Goal: Complete application form: Complete application form

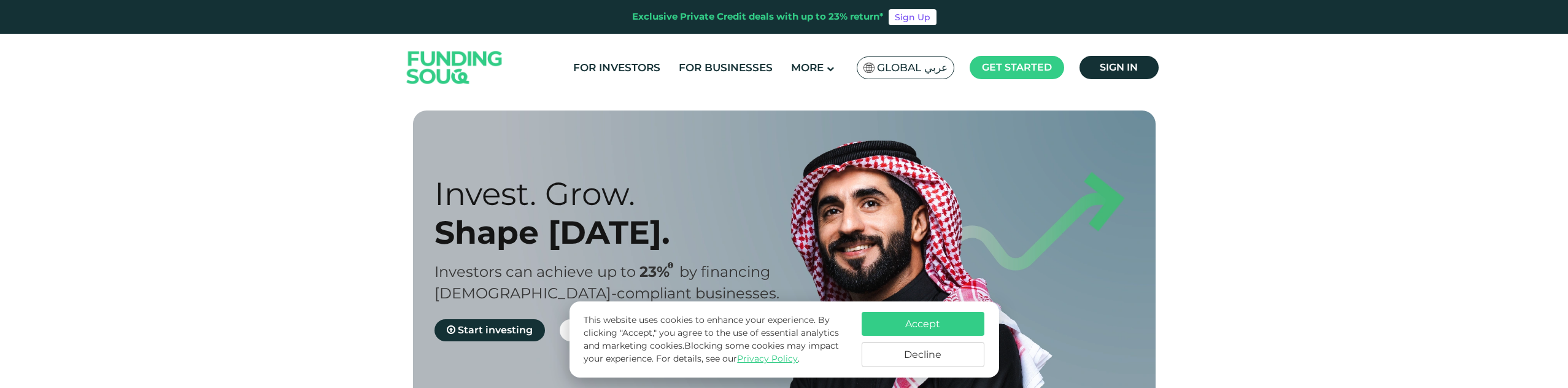
click at [945, 333] on button "Accept" at bounding box center [922, 323] width 122 height 24
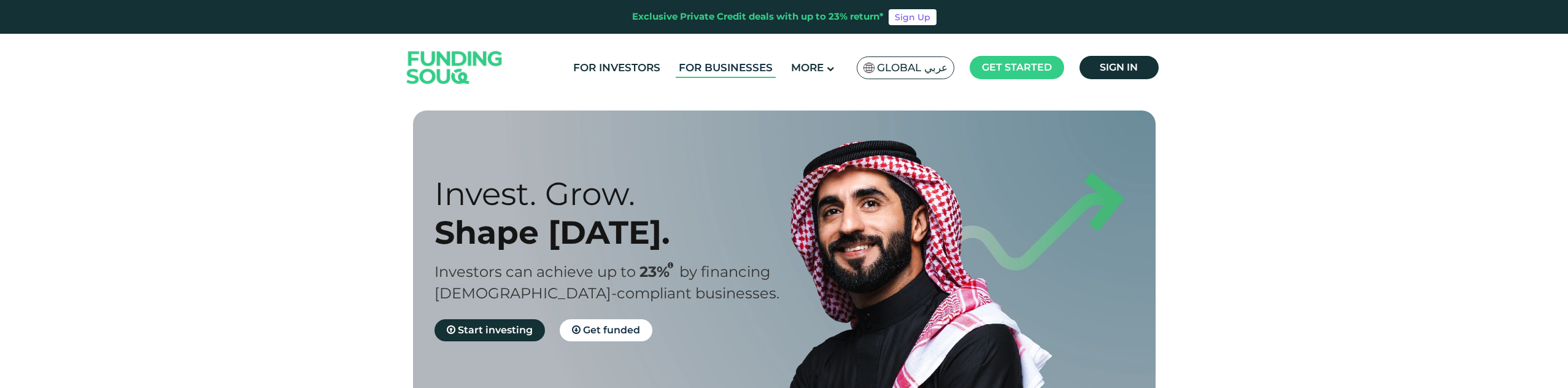
click at [724, 65] on link "For Businesses" at bounding box center [726, 68] width 100 height 20
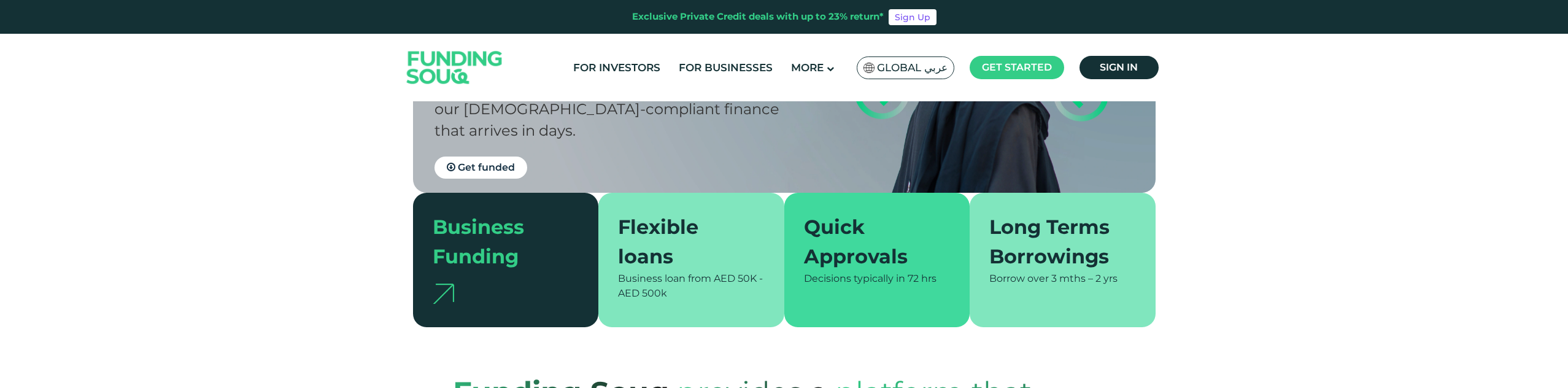
scroll to position [215, 0]
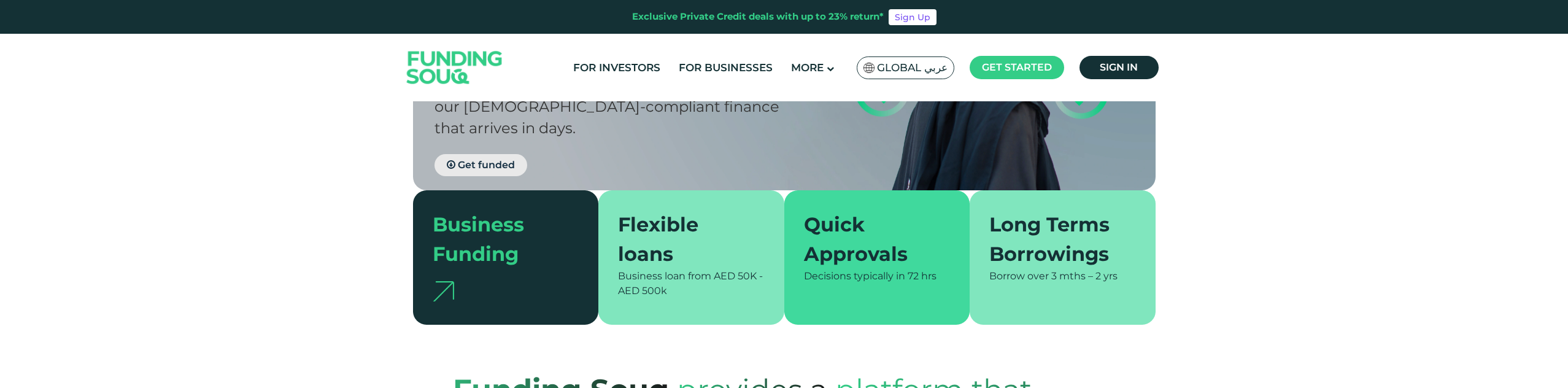
click at [494, 159] on span "Get funded" at bounding box center [486, 164] width 57 height 12
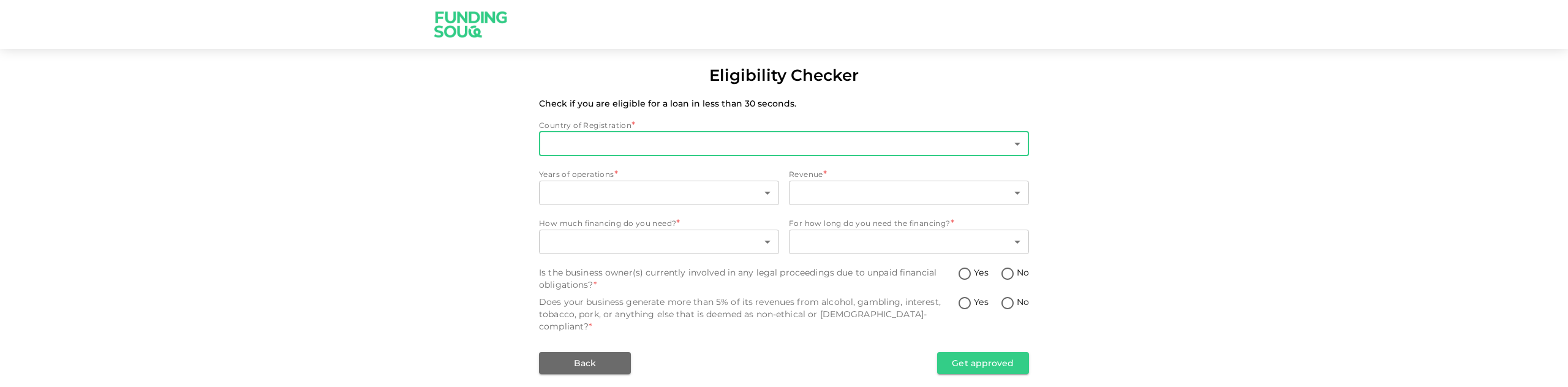
click at [626, 148] on body "Eligibility Checker Check if you are eligible for a loan in less than 30 second…" at bounding box center [784, 194] width 1568 height 387
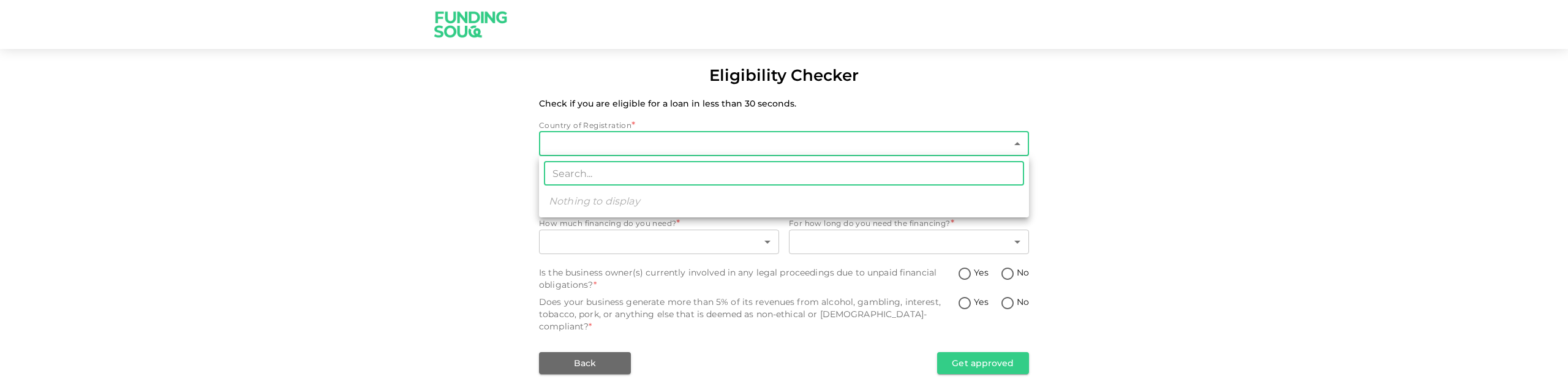
type input "1"
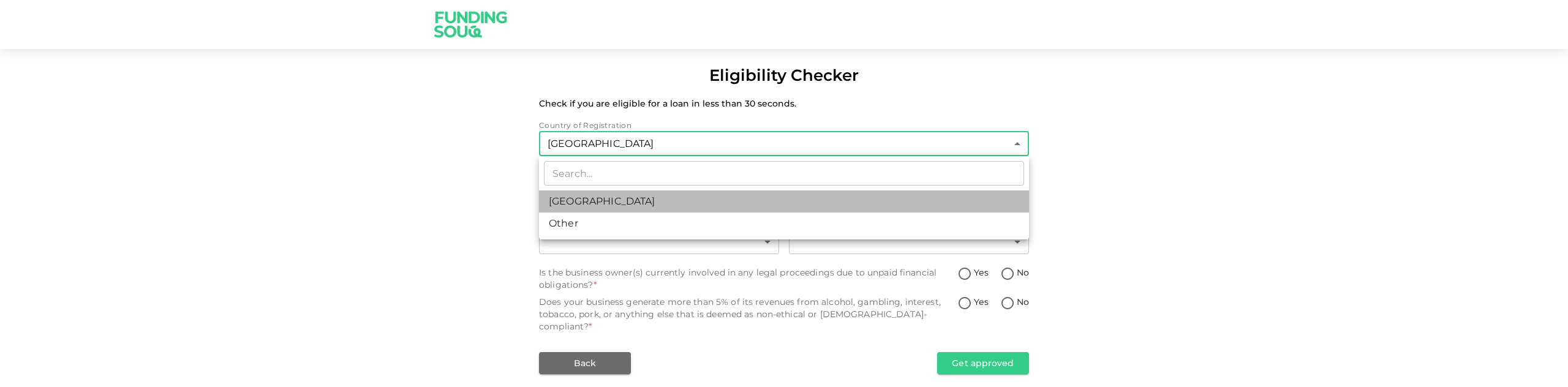
click at [621, 196] on li "United Arab Emirates" at bounding box center [784, 201] width 490 height 22
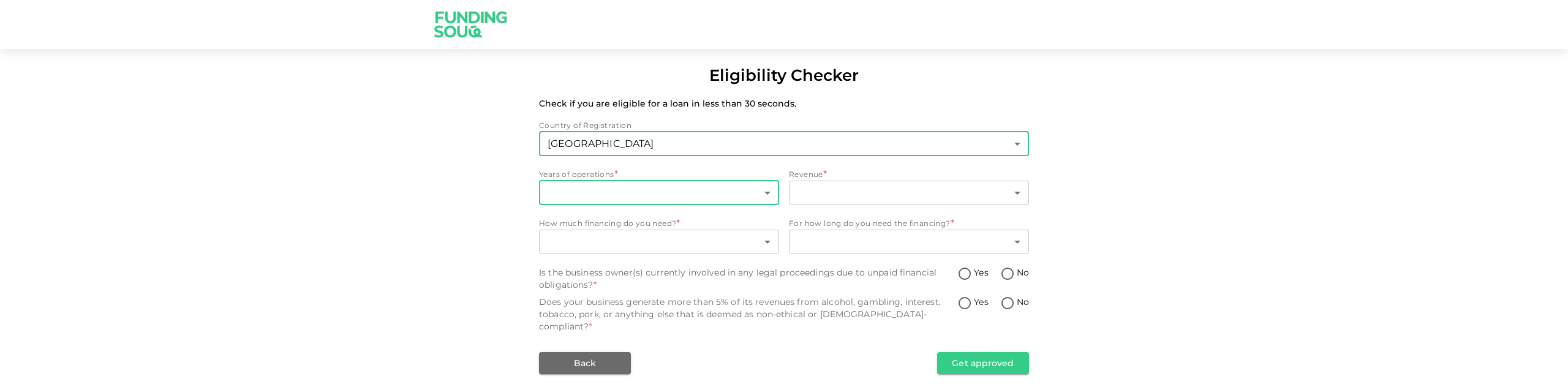
click at [621, 195] on body "Eligibility Checker Check if you are eligible for a loan in less than 30 second…" at bounding box center [784, 194] width 1568 height 387
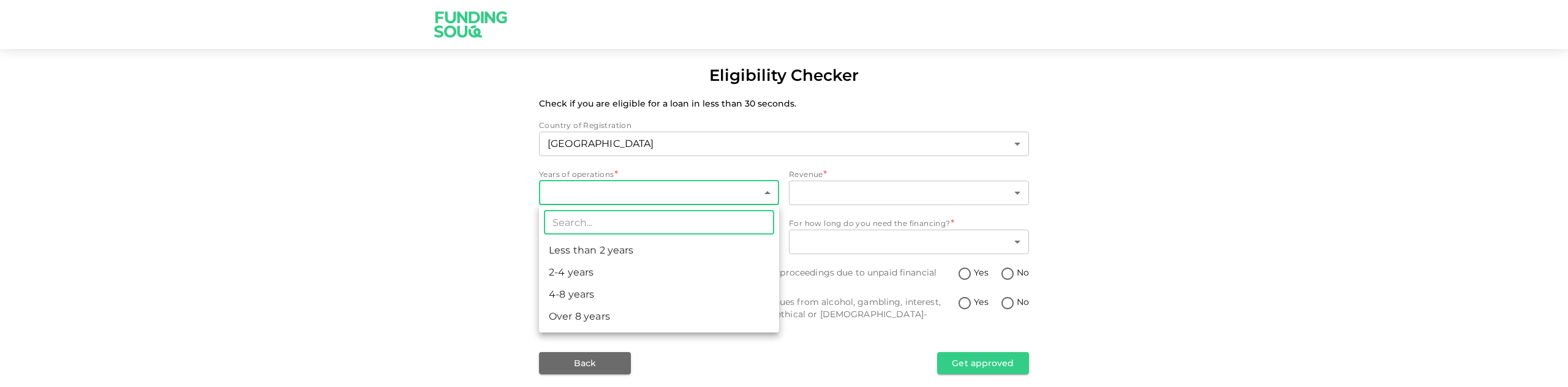
click at [618, 250] on li "Less than 2 years" at bounding box center [659, 250] width 240 height 22
type input "1"
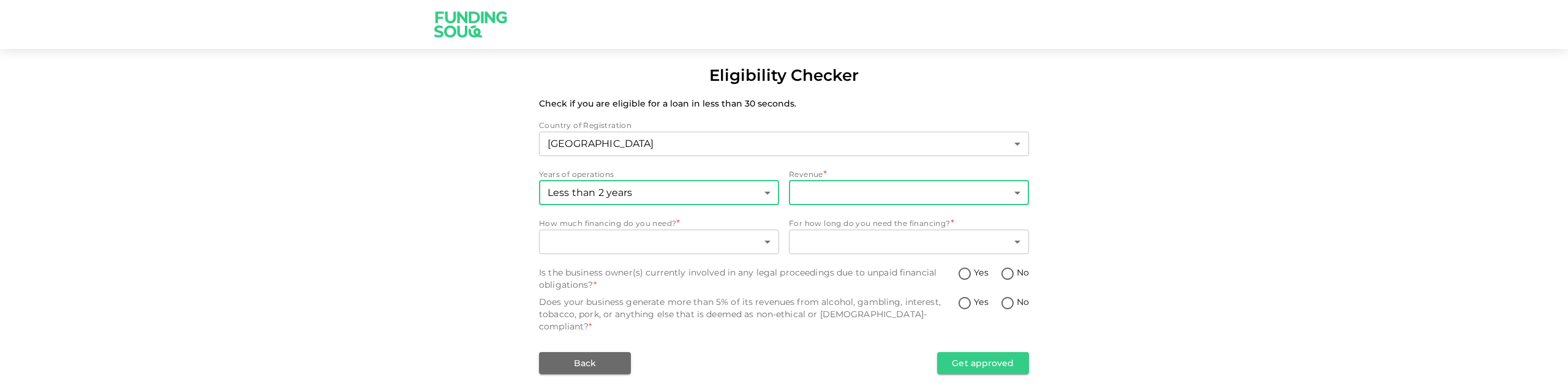
click at [817, 197] on body "Eligibility Checker Check if you are eligible for a loan in less than 30 second…" at bounding box center [784, 194] width 1568 height 387
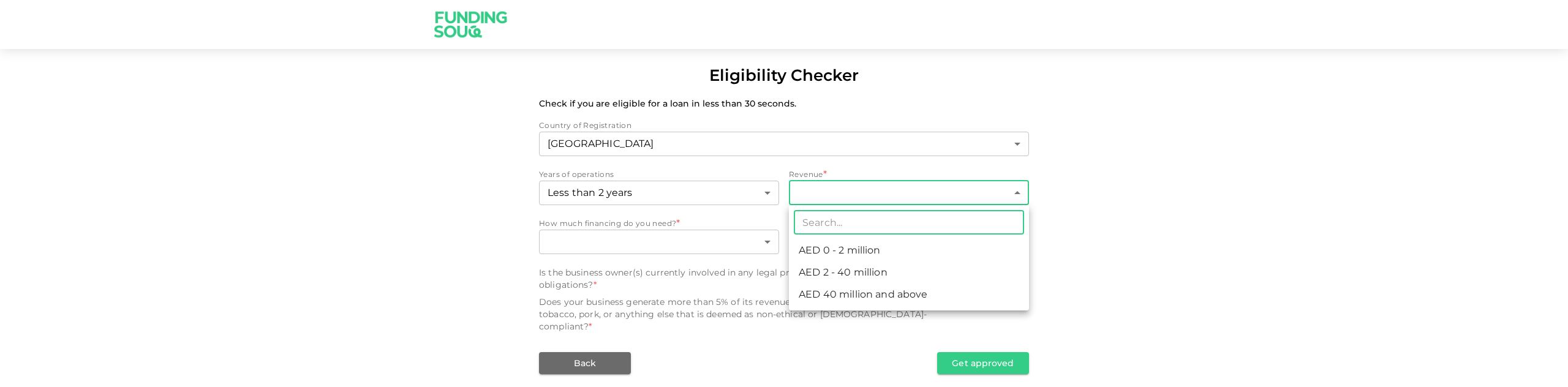
click at [838, 252] on li "AED 0 - 2 million" at bounding box center [909, 250] width 240 height 22
type input "1"
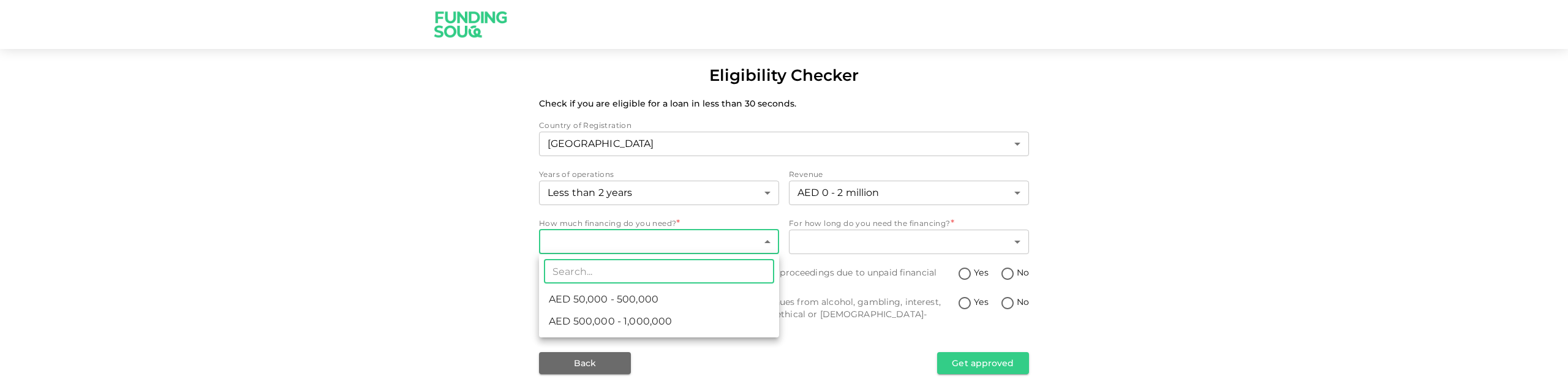
click at [722, 241] on body "Eligibility Checker Check if you are eligible for a loan in less than 30 second…" at bounding box center [784, 194] width 1568 height 387
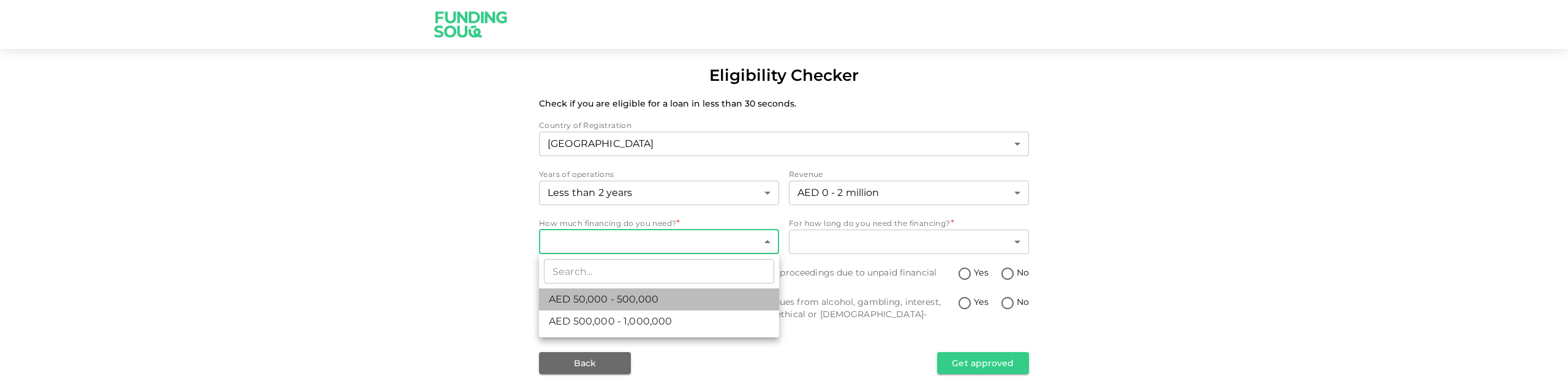
click at [694, 296] on li "AED 50,000 - 500,000" at bounding box center [659, 299] width 240 height 22
type input "1"
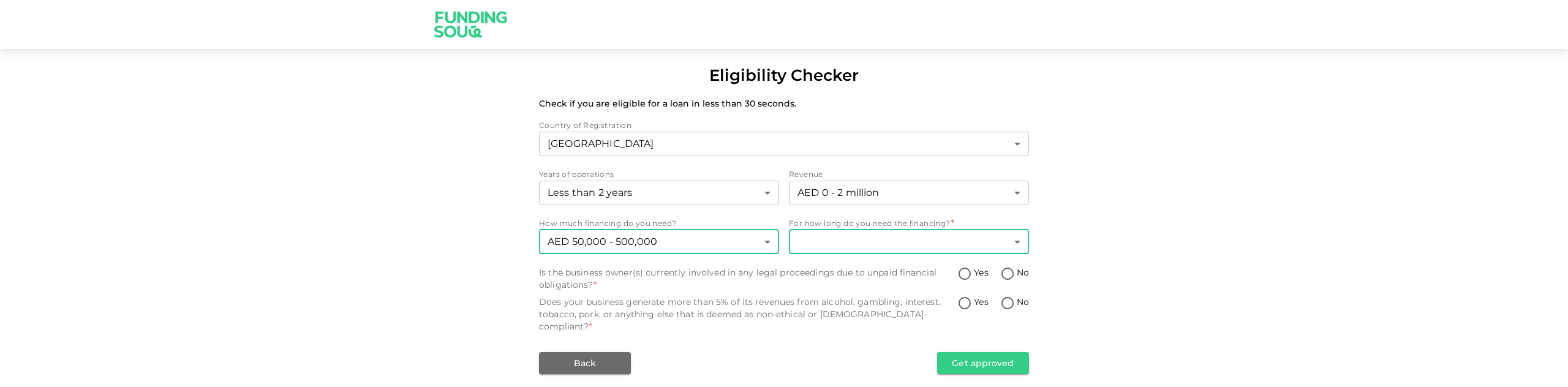
click at [825, 246] on body "Eligibility Checker Check if you are eligible for a loan in less than 30 second…" at bounding box center [784, 194] width 1568 height 387
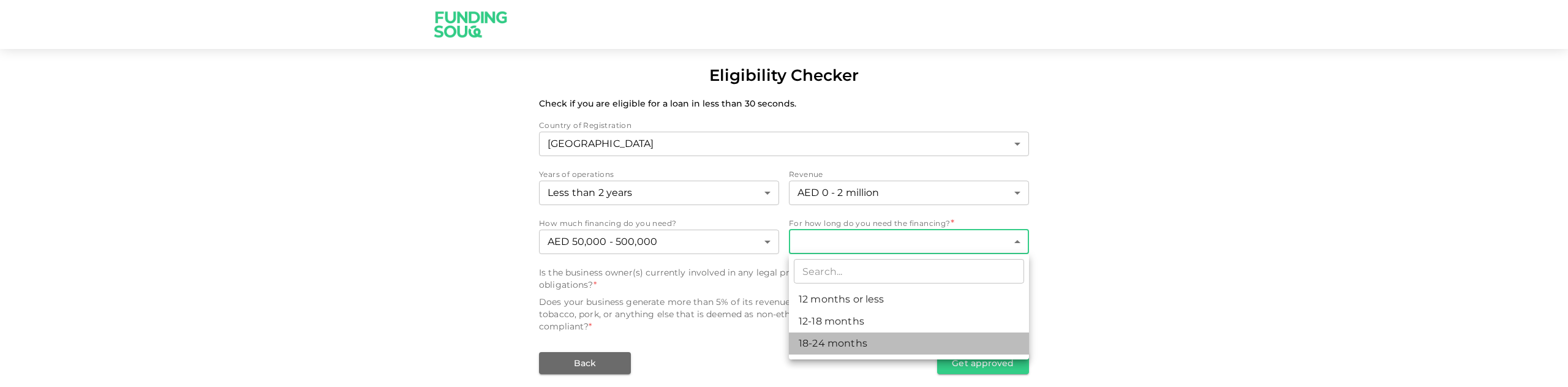
click at [832, 335] on li "18-24 months" at bounding box center [909, 343] width 240 height 22
type input "3"
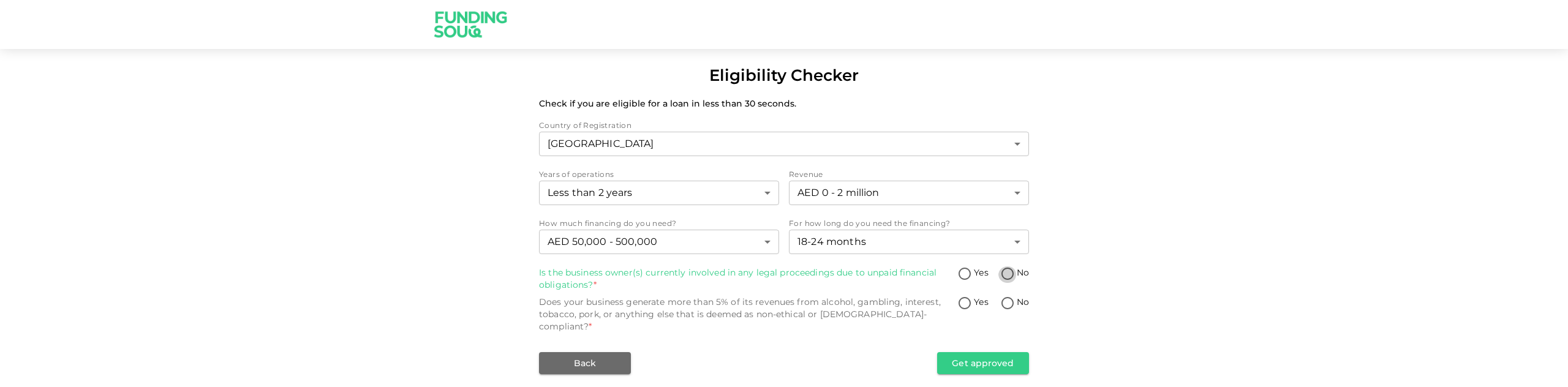
drag, startPoint x: 1007, startPoint y: 276, endPoint x: 933, endPoint y: 289, distance: 75.1
click at [1007, 276] on input "No" at bounding box center [1007, 275] width 18 height 17
radio input "true"
click at [1007, 304] on input "No" at bounding box center [1007, 304] width 18 height 17
radio input "true"
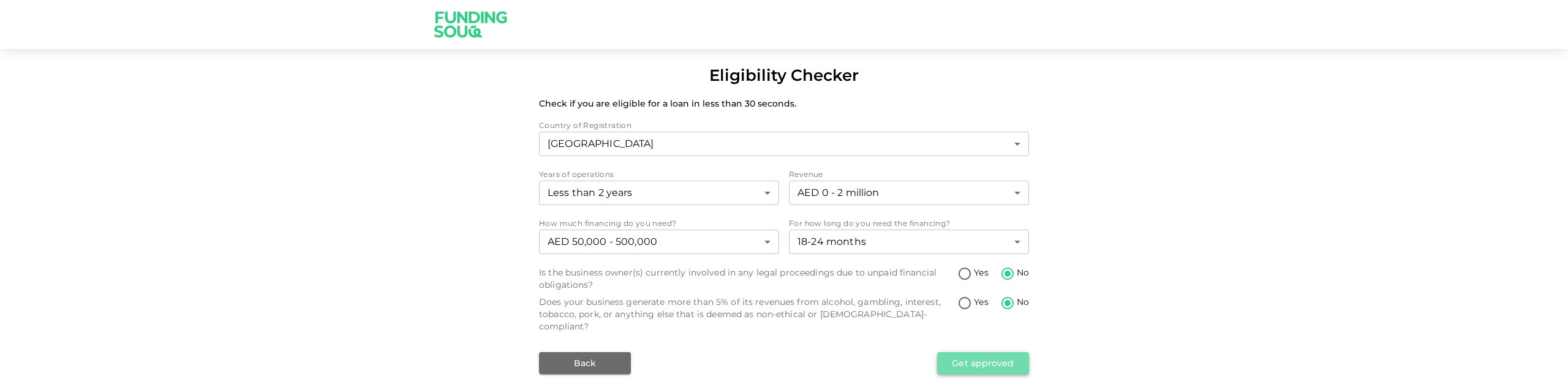
click at [982, 357] on button "Get approved" at bounding box center [983, 362] width 92 height 22
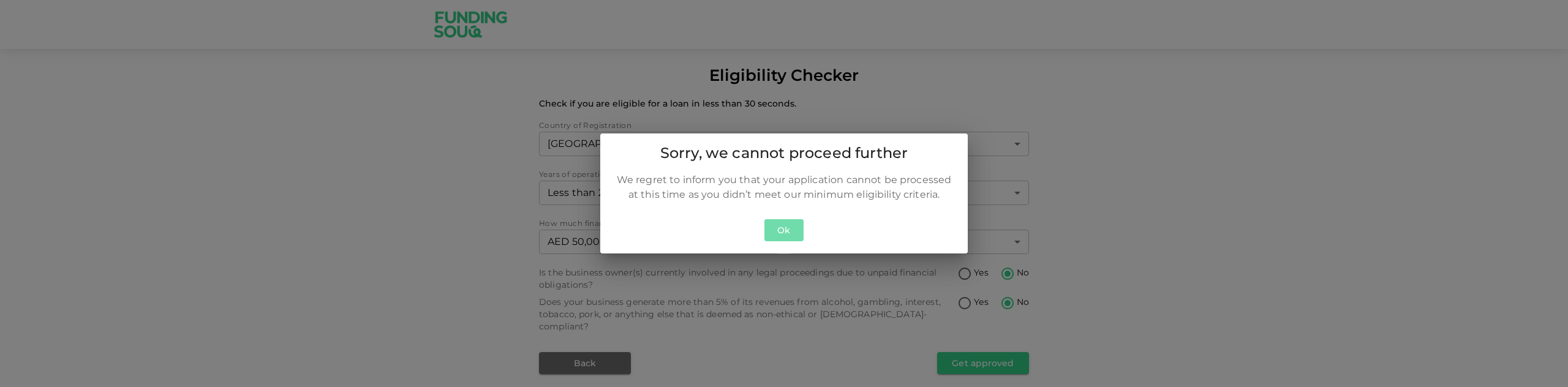
click at [774, 233] on button "Ok" at bounding box center [784, 230] width 39 height 22
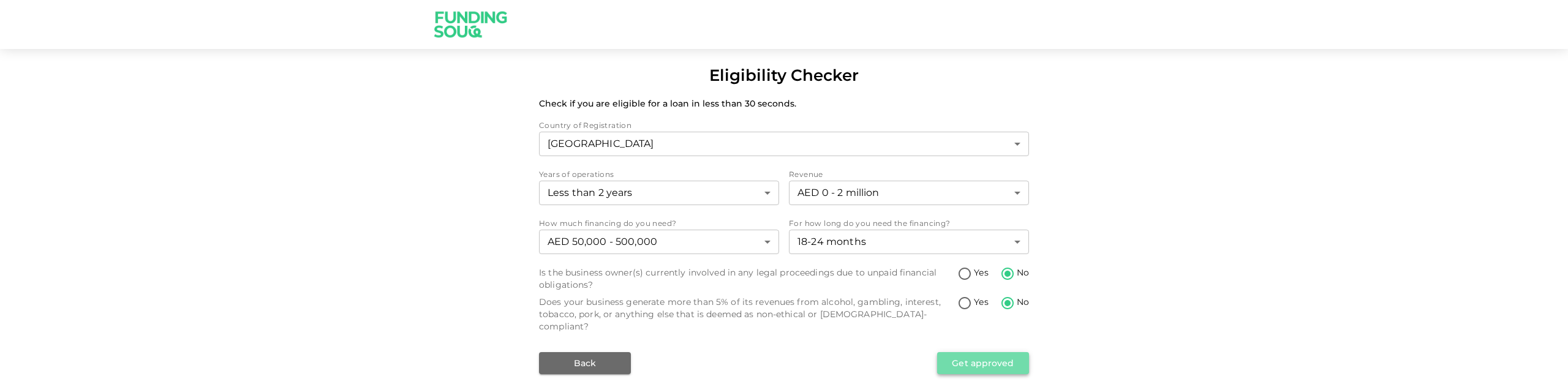
click at [986, 352] on button "Get approved" at bounding box center [983, 362] width 92 height 22
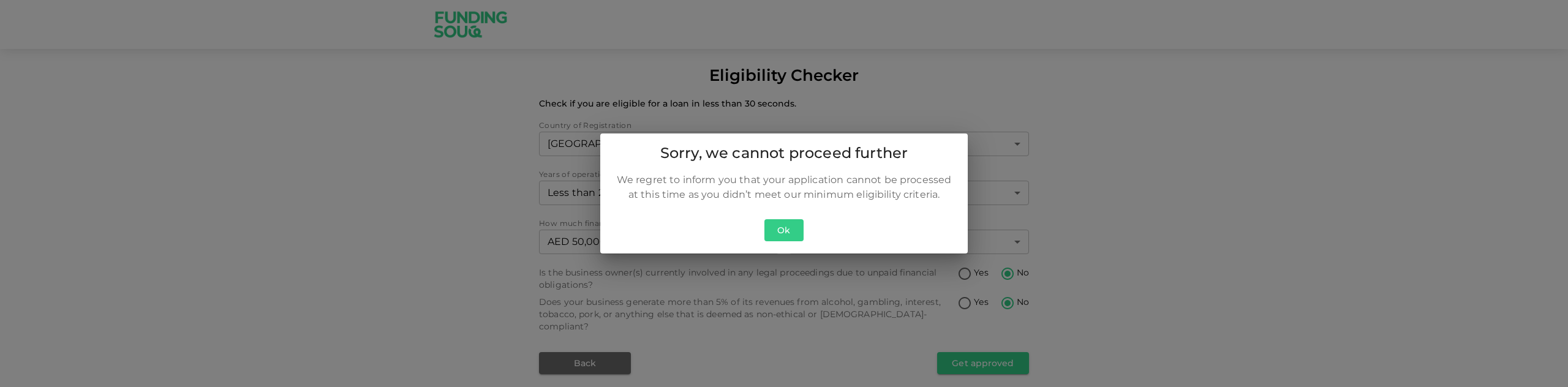
click at [772, 238] on button "Ok" at bounding box center [784, 230] width 39 height 22
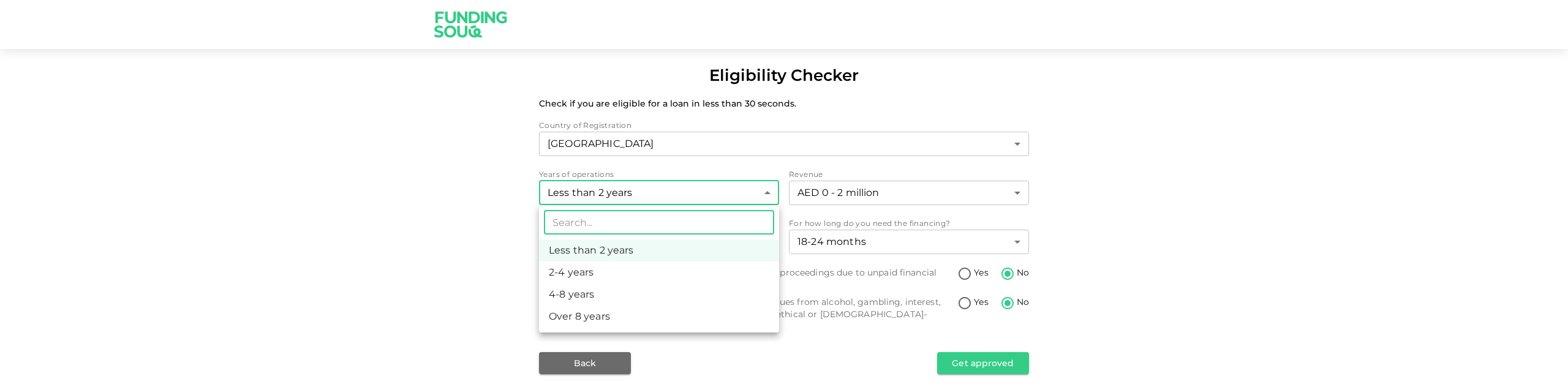
click at [681, 198] on body "Eligibility Checker Check if you are eligible for a loan in less than 30 second…" at bounding box center [784, 194] width 1568 height 387
click at [645, 279] on li "2-4 years" at bounding box center [659, 272] width 240 height 22
type input "2"
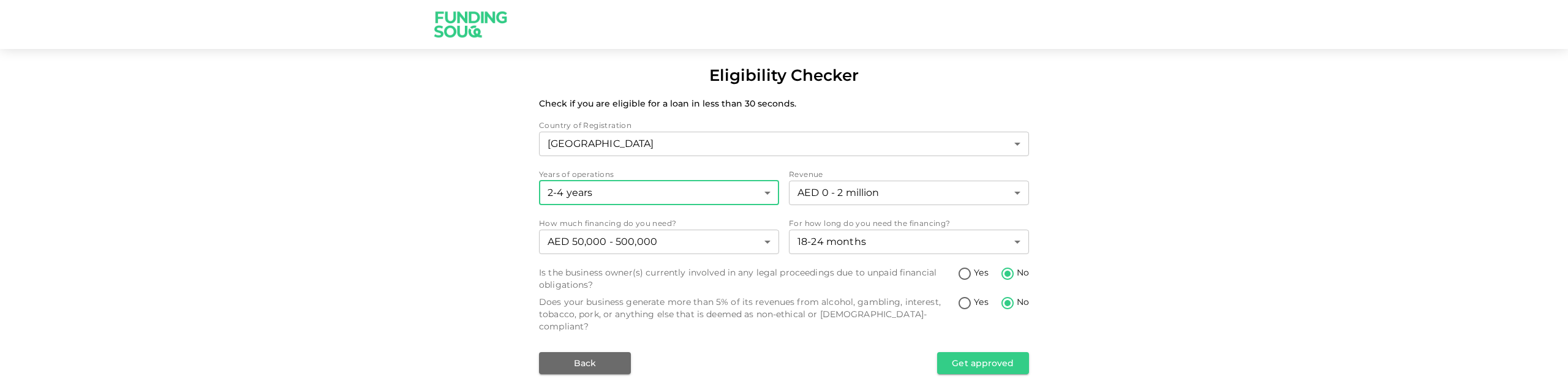
click at [957, 355] on button "Get approved" at bounding box center [983, 362] width 92 height 22
